Goal: Navigation & Orientation: Find specific page/section

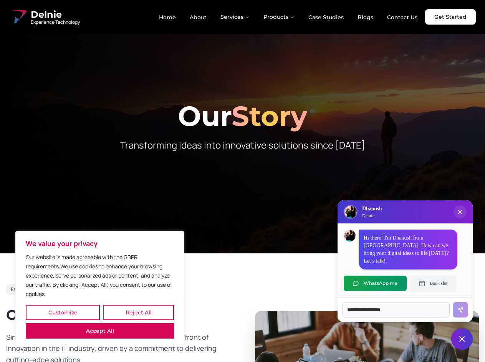
click at [63, 313] on button "Customize" at bounding box center [63, 312] width 74 height 15
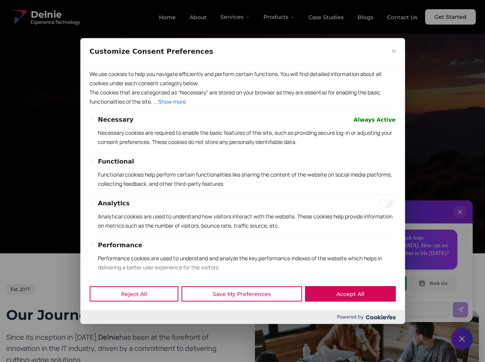
click at [138, 313] on div "Customize Consent Preferences We use cookies to help you navigate efficiently a…" at bounding box center [242, 181] width 324 height 286
click at [100, 331] on div at bounding box center [242, 181] width 485 height 362
click at [242, 181] on p "Functional cookies help perform certain functionalities like sharing the conten…" at bounding box center [247, 179] width 298 height 18
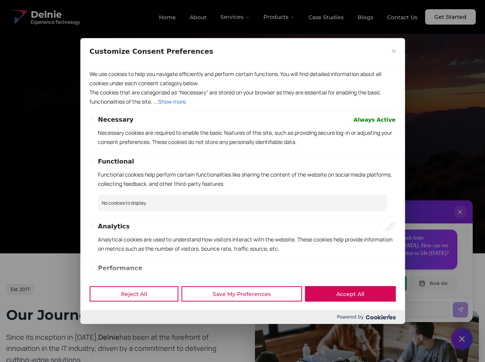
click at [235, 17] on div at bounding box center [242, 181] width 485 height 362
click at [279, 17] on div at bounding box center [242, 181] width 485 height 362
click at [460, 220] on div at bounding box center [242, 181] width 485 height 362
click at [375, 283] on div "Reject All Save My Preferences Accept All" at bounding box center [242, 294] width 324 height 33
click at [433, 283] on div at bounding box center [242, 181] width 485 height 362
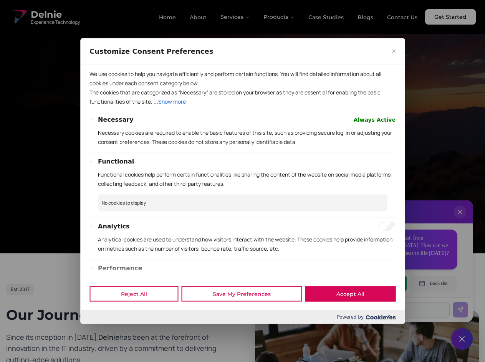
click at [462, 339] on div at bounding box center [242, 181] width 485 height 362
